Goal: Task Accomplishment & Management: Complete application form

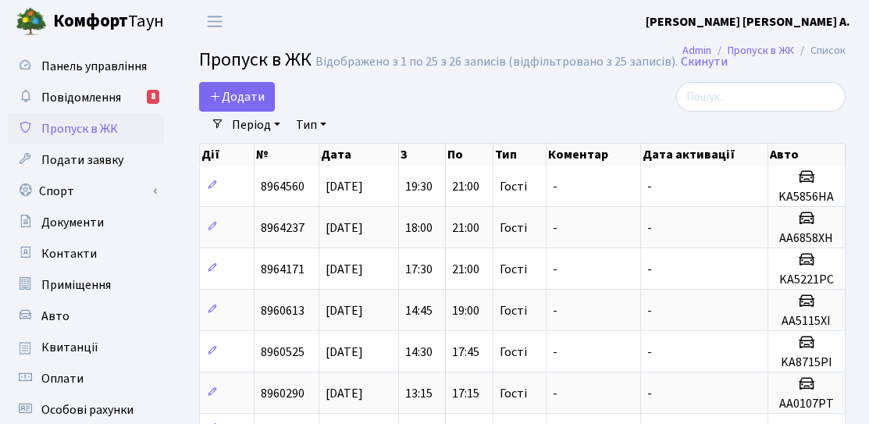
select select "25"
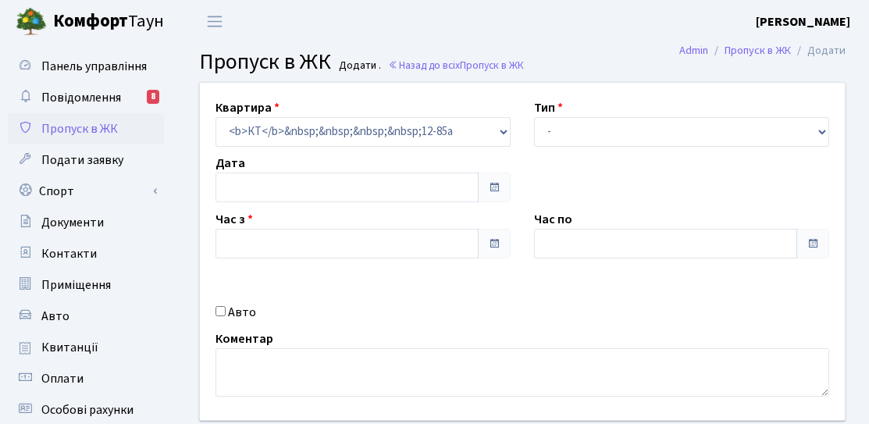
type input "09.09.2025"
type input "20:30"
type input "21:30"
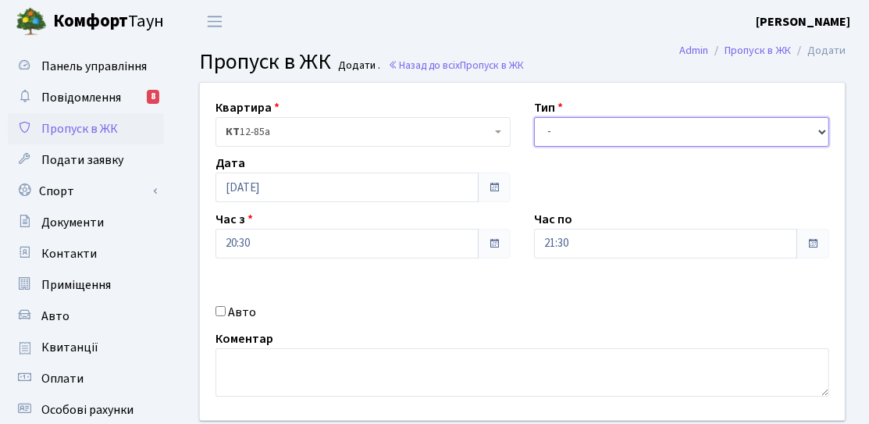
click at [636, 117] on select "- Доставка Таксі Гості Сервіс" at bounding box center [681, 132] width 295 height 30
select select "3"
click at [534, 117] on select "- Доставка Таксі Гості Сервіс" at bounding box center [681, 132] width 295 height 30
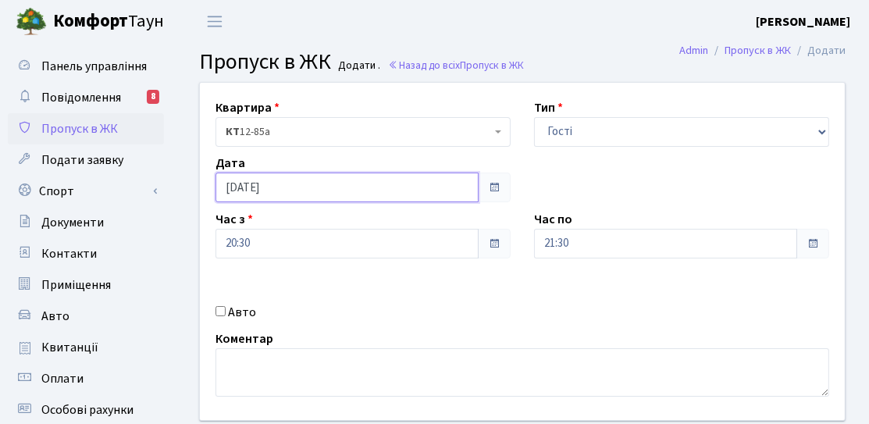
click at [354, 185] on input "[DATE]" at bounding box center [347, 188] width 263 height 30
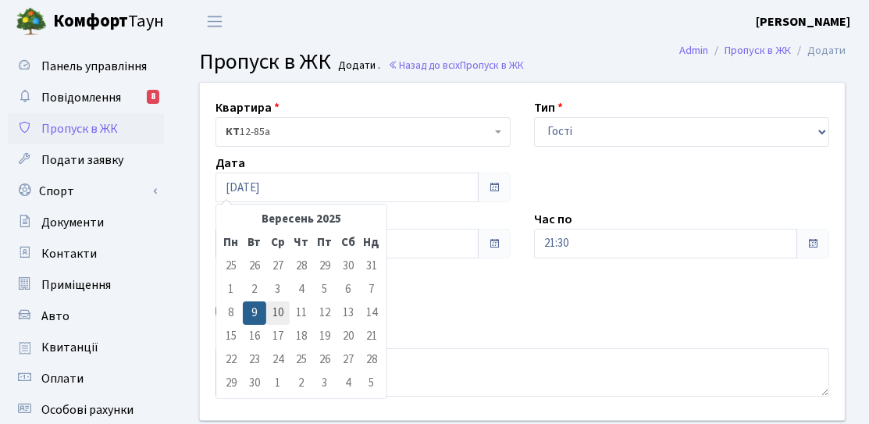
click at [274, 313] on td "10" at bounding box center [277, 312] width 23 height 23
type input "[DATE]"
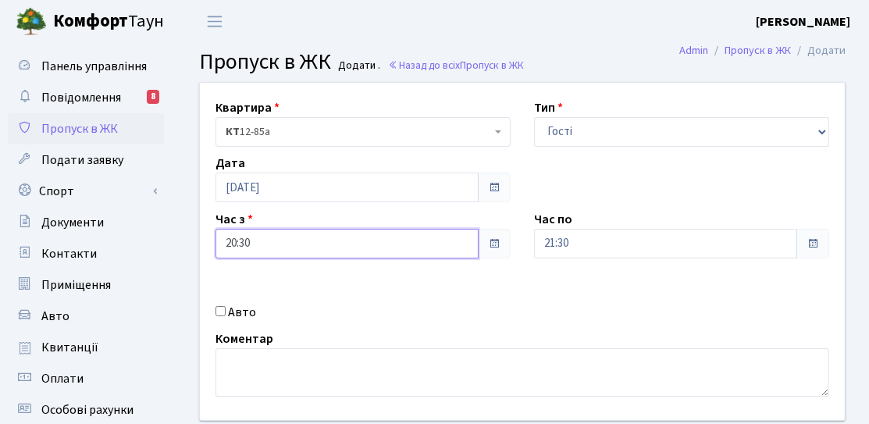
click at [328, 235] on input "20:30" at bounding box center [347, 244] width 263 height 30
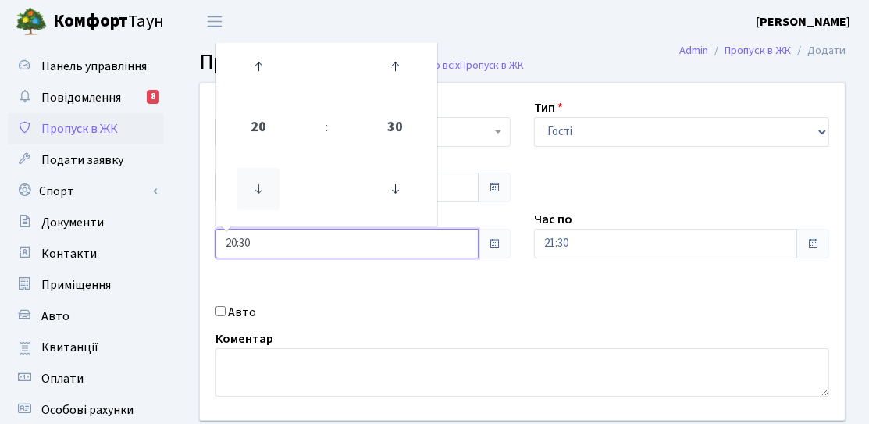
click at [255, 184] on icon at bounding box center [258, 189] width 42 height 42
click at [277, 66] on icon at bounding box center [258, 66] width 42 height 42
click at [273, 66] on icon at bounding box center [258, 66] width 42 height 42
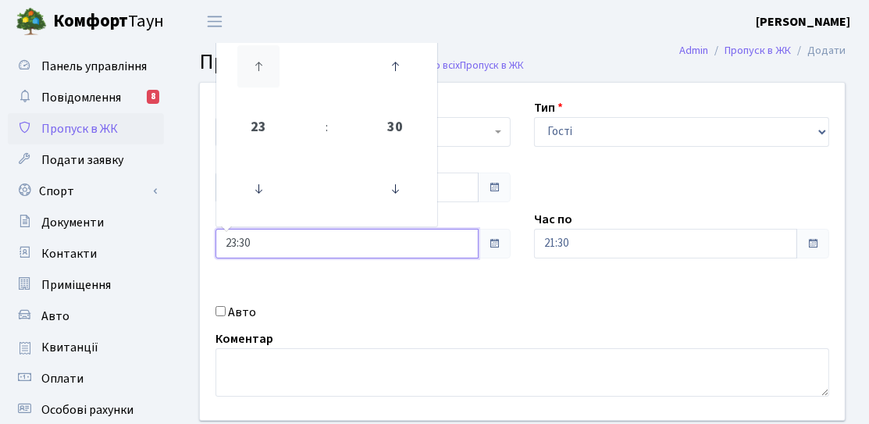
click at [273, 66] on icon at bounding box center [258, 66] width 42 height 42
click at [268, 66] on icon at bounding box center [258, 66] width 42 height 42
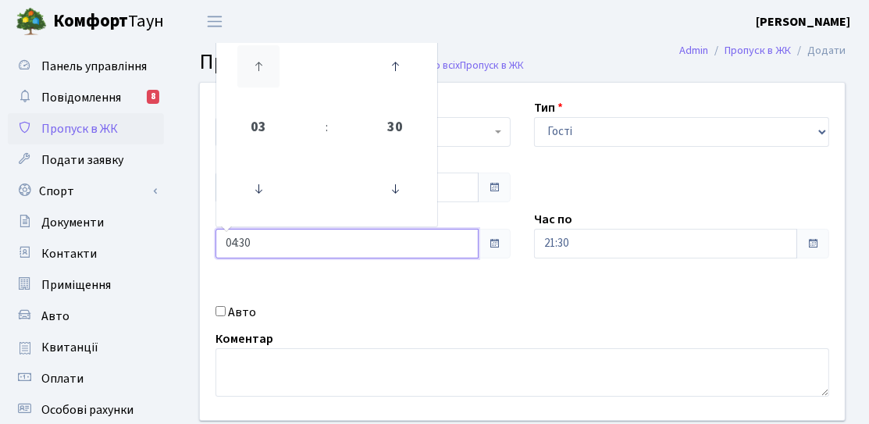
click at [268, 66] on icon at bounding box center [258, 66] width 42 height 42
click at [396, 187] on icon at bounding box center [395, 189] width 42 height 42
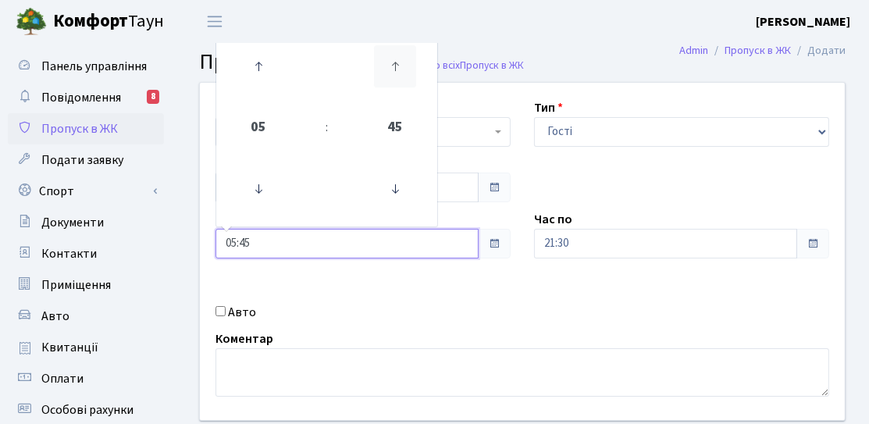
click at [390, 71] on icon at bounding box center [395, 66] width 42 height 42
type input "06:00"
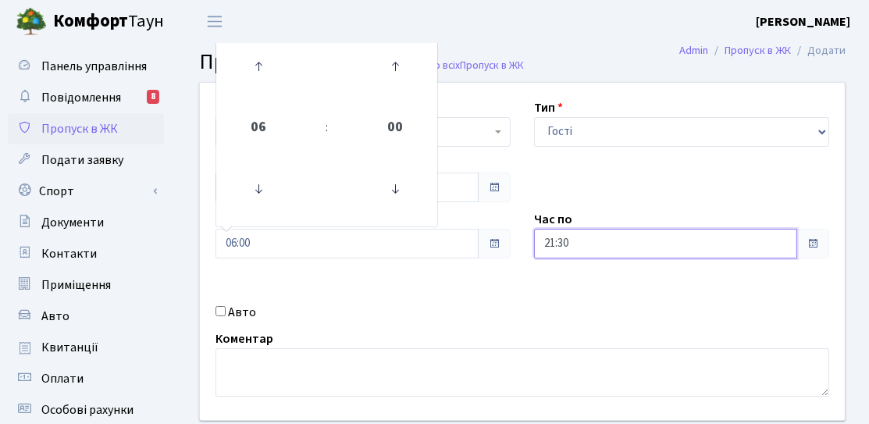
click at [645, 250] on input "21:30" at bounding box center [665, 244] width 263 height 30
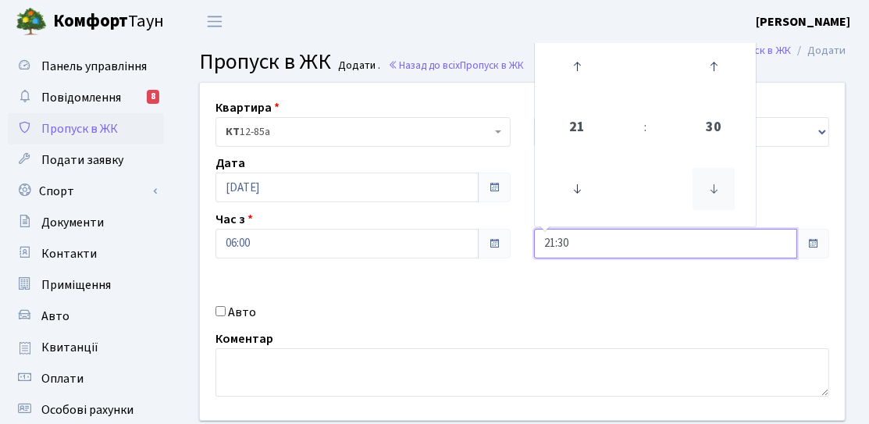
drag, startPoint x: 700, startPoint y: 198, endPoint x: 708, endPoint y: 194, distance: 9.1
click at [700, 198] on icon at bounding box center [714, 189] width 42 height 42
click at [708, 176] on icon at bounding box center [714, 189] width 42 height 42
type input "21:00"
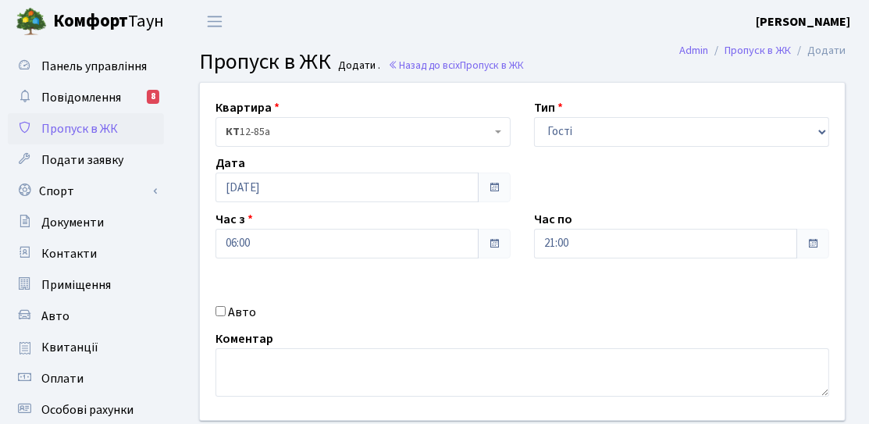
click at [630, 299] on div "Квартира <b>КТ</b>&nbsp;&nbsp;&nbsp;&nbsp;12-85а КТ 12-85а Тип - Доставка Таксі…" at bounding box center [522, 251] width 668 height 337
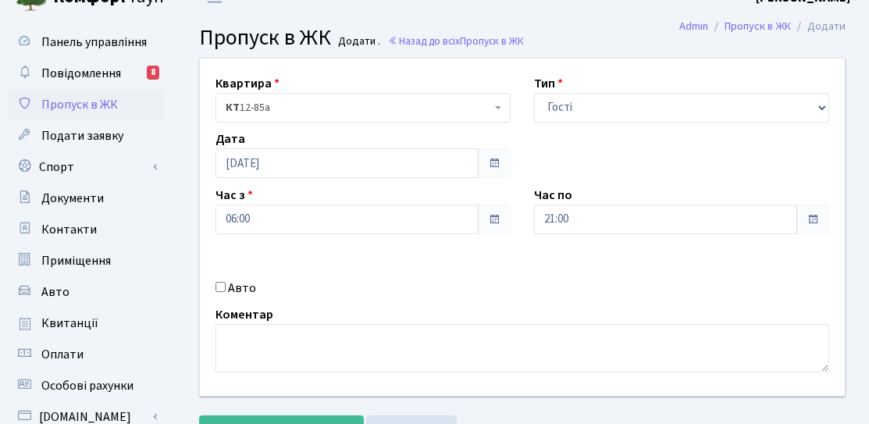
scroll to position [234, 0]
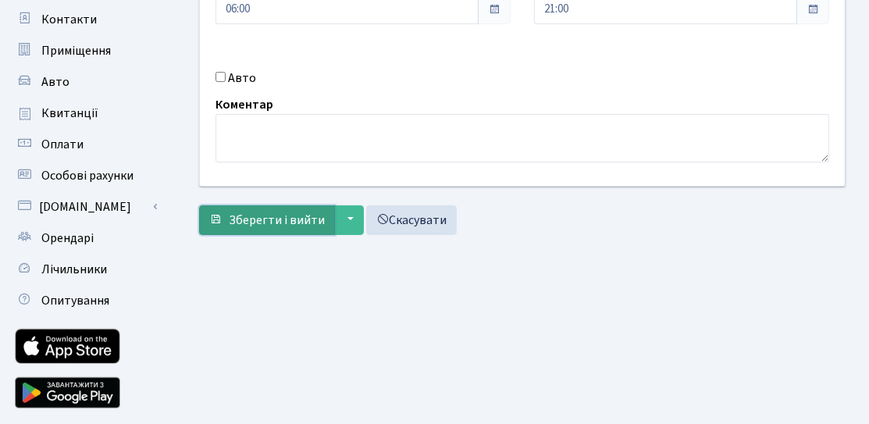
click at [262, 216] on span "Зберегти і вийти" at bounding box center [277, 220] width 96 height 17
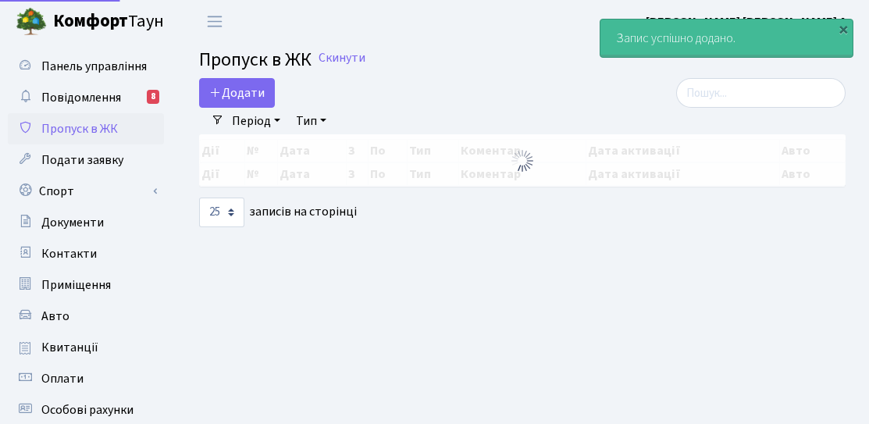
select select "25"
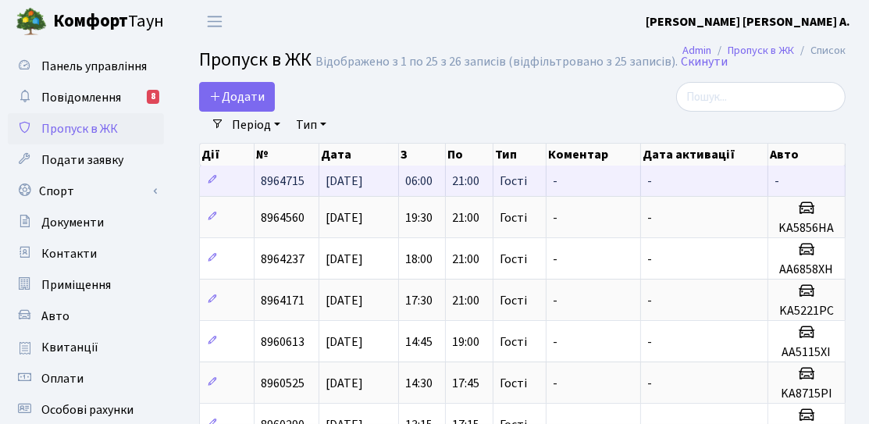
click at [399, 187] on td "06:00" at bounding box center [422, 181] width 47 height 30
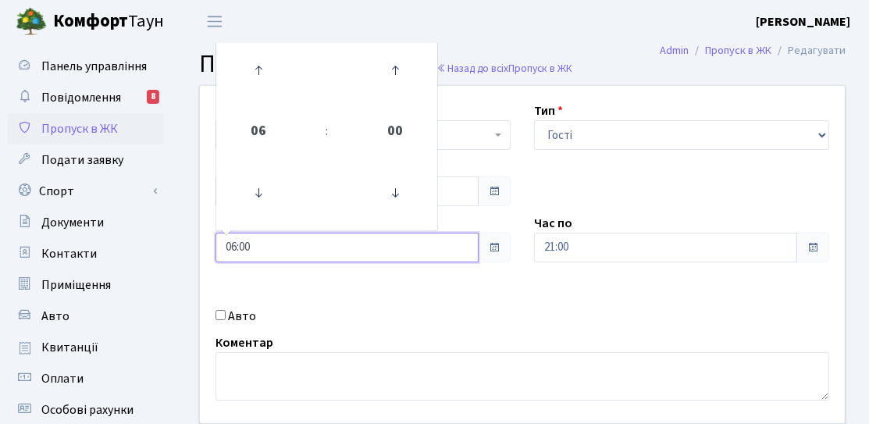
click at [294, 252] on input "06:00" at bounding box center [347, 248] width 263 height 30
click at [262, 200] on icon at bounding box center [258, 193] width 42 height 42
click at [262, 197] on icon at bounding box center [258, 193] width 42 height 42
click at [246, 73] on icon at bounding box center [258, 70] width 42 height 42
type input "05:00"
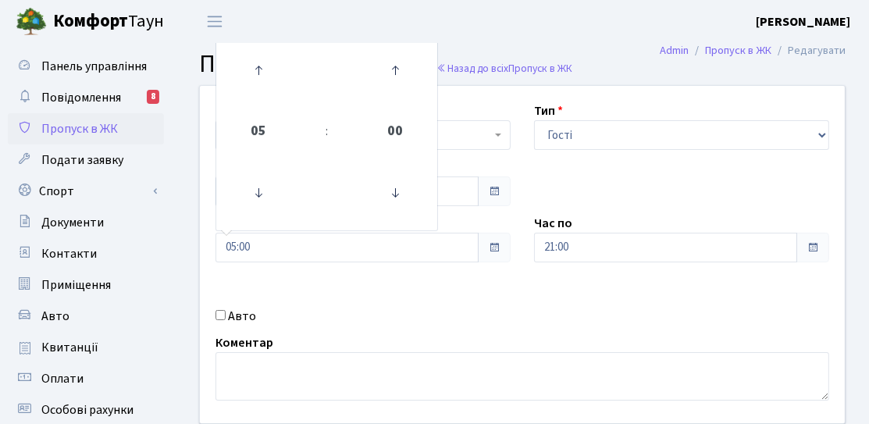
click at [352, 301] on div "Квартира <b>КТ</b>&nbsp;&nbsp;&nbsp;&nbsp;12-85а КТ 12-85а Тип - Доставка Таксі…" at bounding box center [522, 254] width 668 height 337
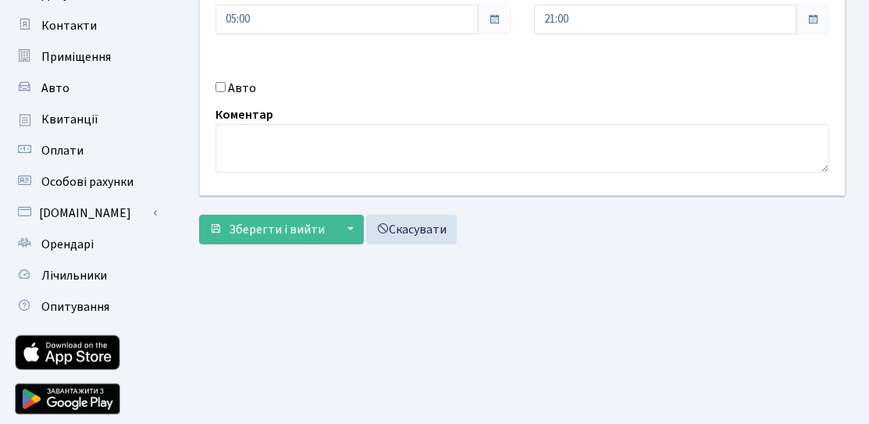
scroll to position [278, 0]
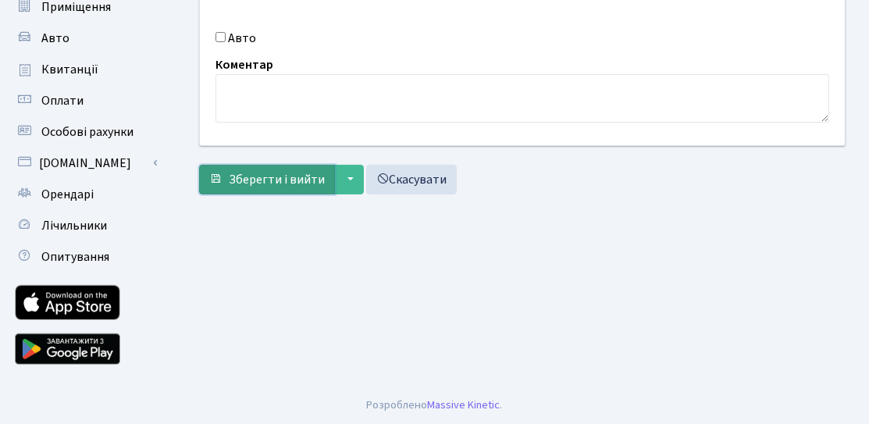
click at [265, 171] on span "Зберегти і вийти" at bounding box center [277, 179] width 96 height 17
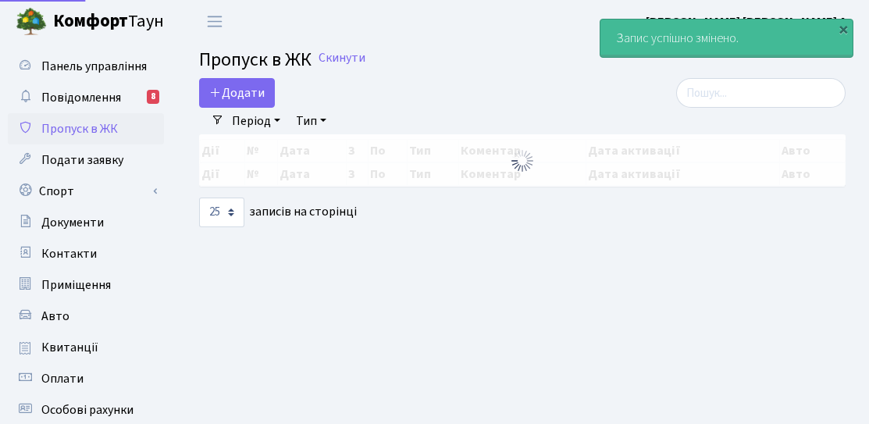
select select "25"
